Goal: Find specific page/section

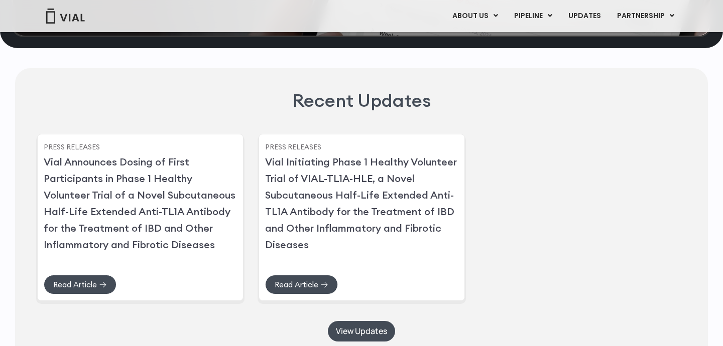
scroll to position [2859, 0]
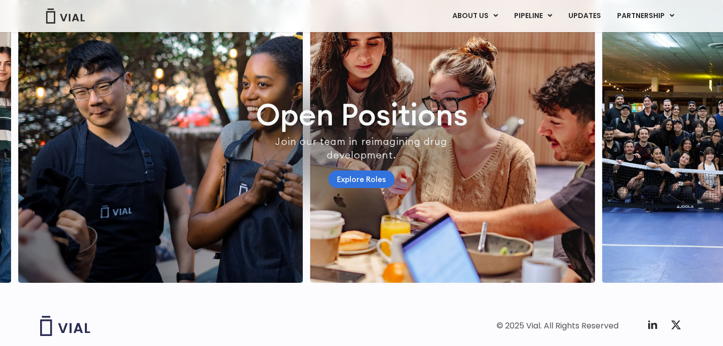
click at [370, 188] on link "Explore Roles" at bounding box center [361, 180] width 66 height 18
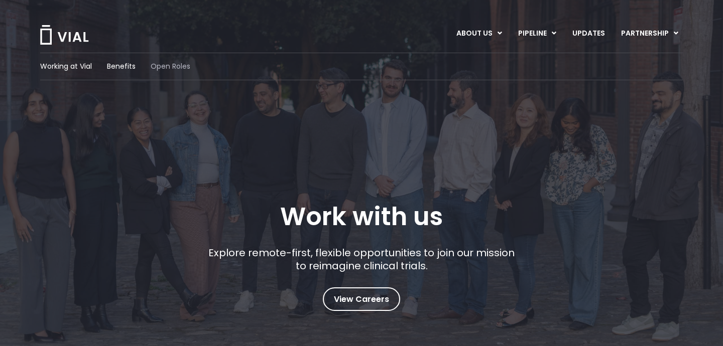
click at [177, 66] on span "Open Roles" at bounding box center [171, 66] width 40 height 11
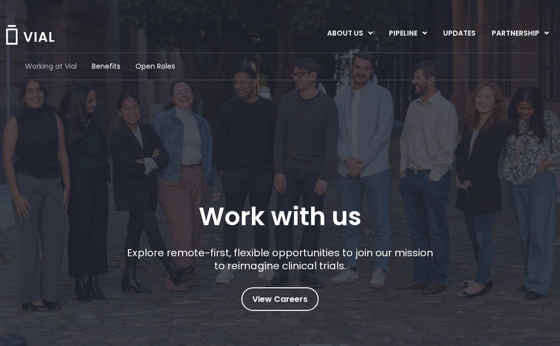
click at [44, 70] on span "Working at Vial" at bounding box center [51, 66] width 52 height 11
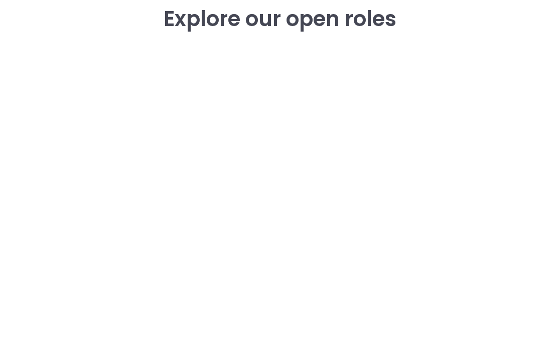
scroll to position [1057, 0]
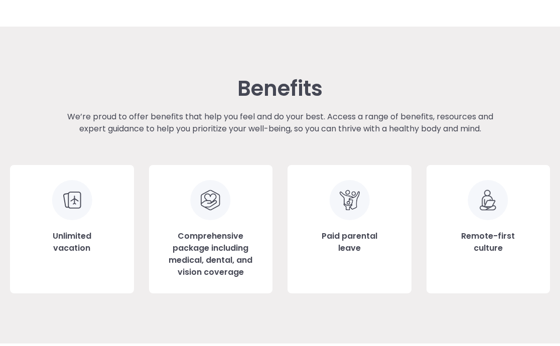
click at [74, 213] on img at bounding box center [72, 200] width 41 height 40
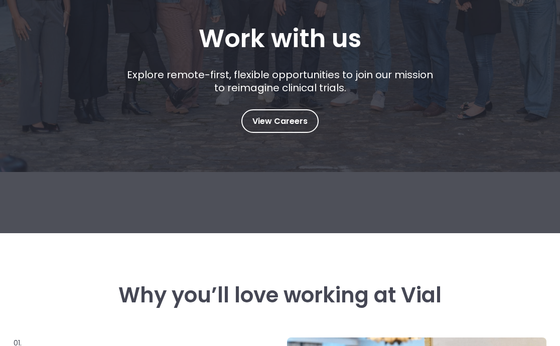
scroll to position [0, 0]
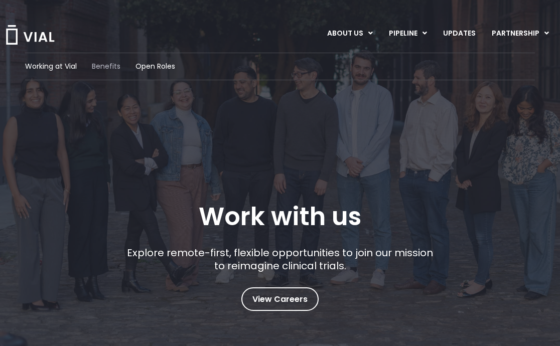
click at [109, 66] on span "Benefits" at bounding box center [106, 66] width 29 height 11
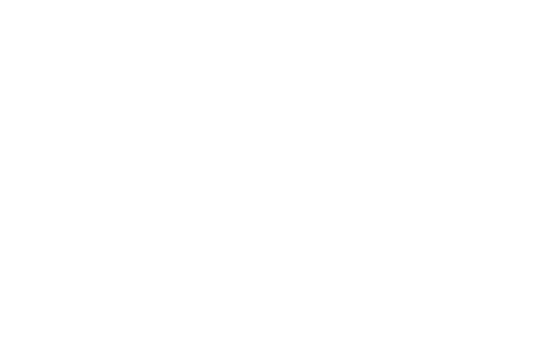
scroll to position [1547, 0]
